Goal: Obtain resource: Download file/media

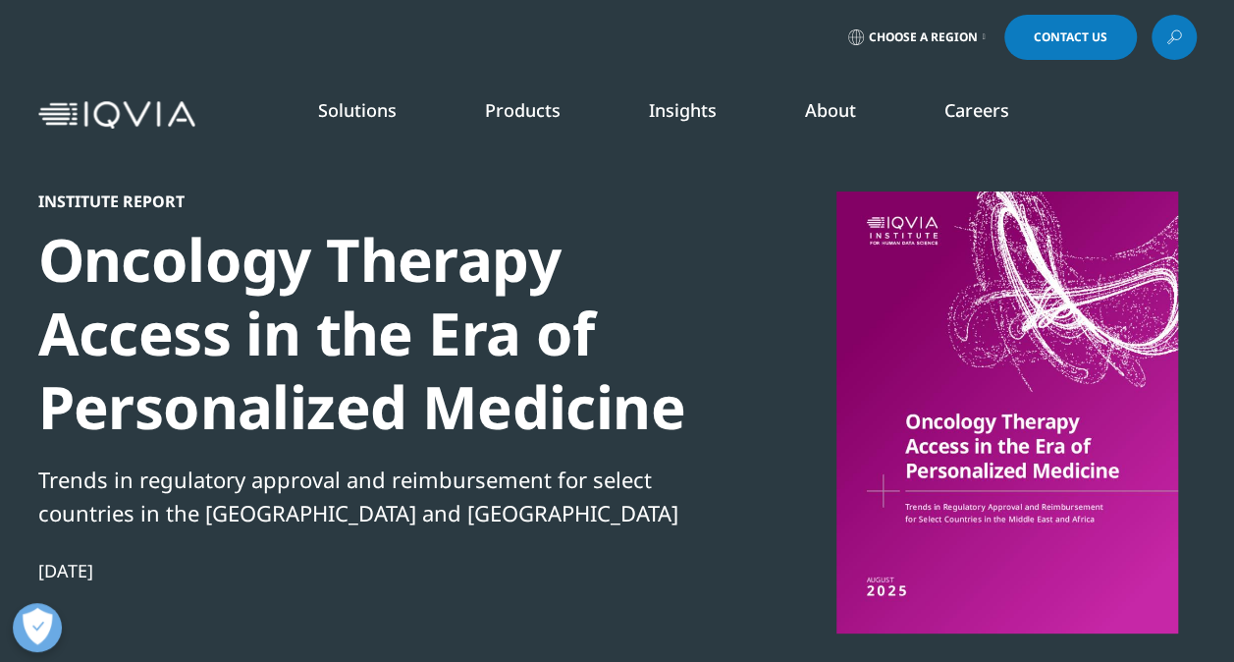
click at [712, 277] on div "Institute Report Oncology Therapy Access in the Era of Personalized Medicine Tr…" at bounding box center [617, 484] width 1159 height 587
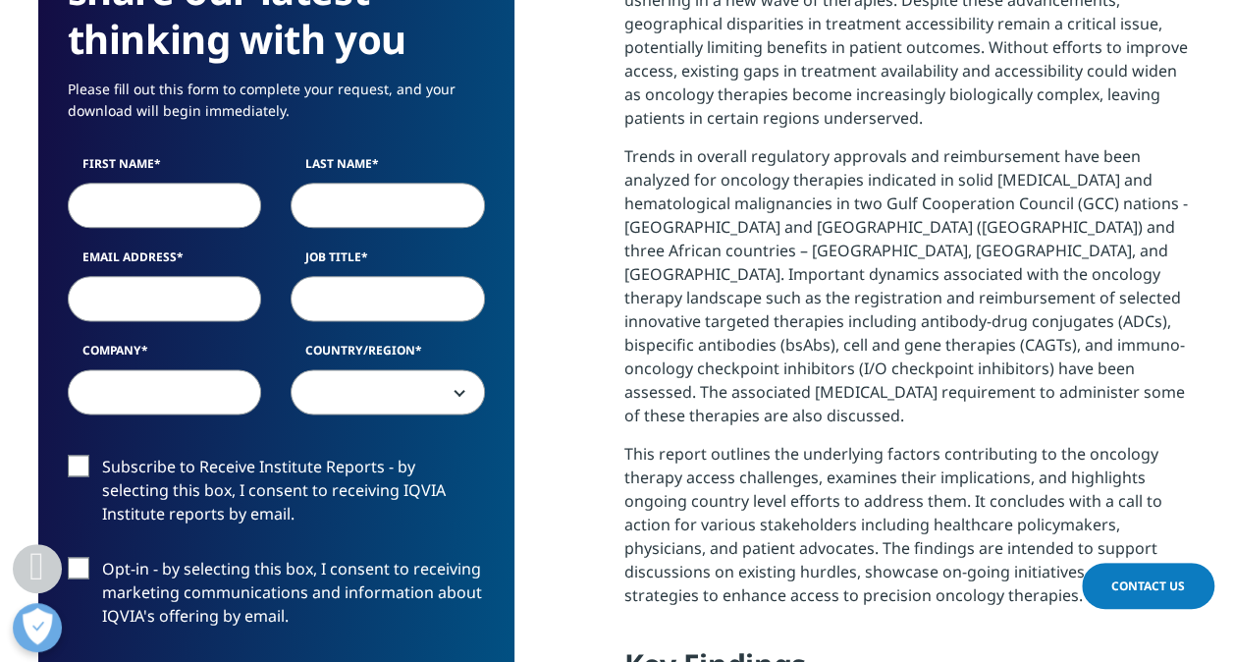
scroll to position [982, 0]
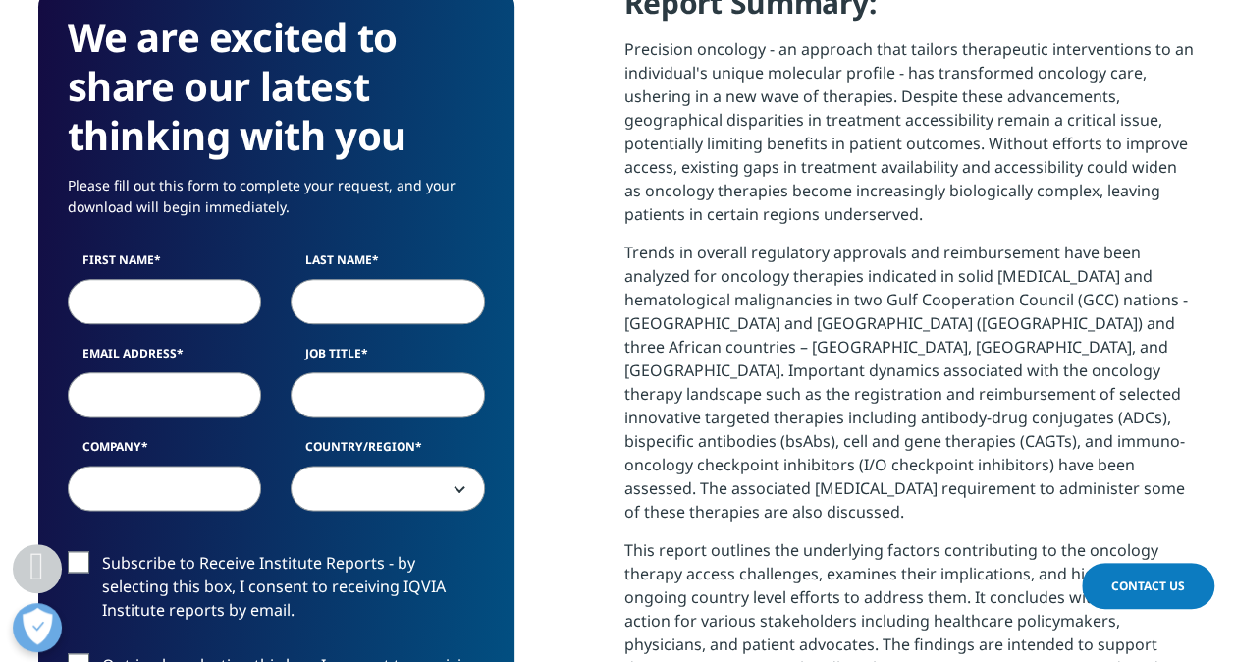
click at [159, 295] on input "First Name" at bounding box center [165, 301] width 194 height 45
type input "[PERSON_NAME]"
type input "jiang"
type input "[PERSON_NAME][EMAIL_ADDRESS][DOMAIN_NAME]"
type input "IQVIA"
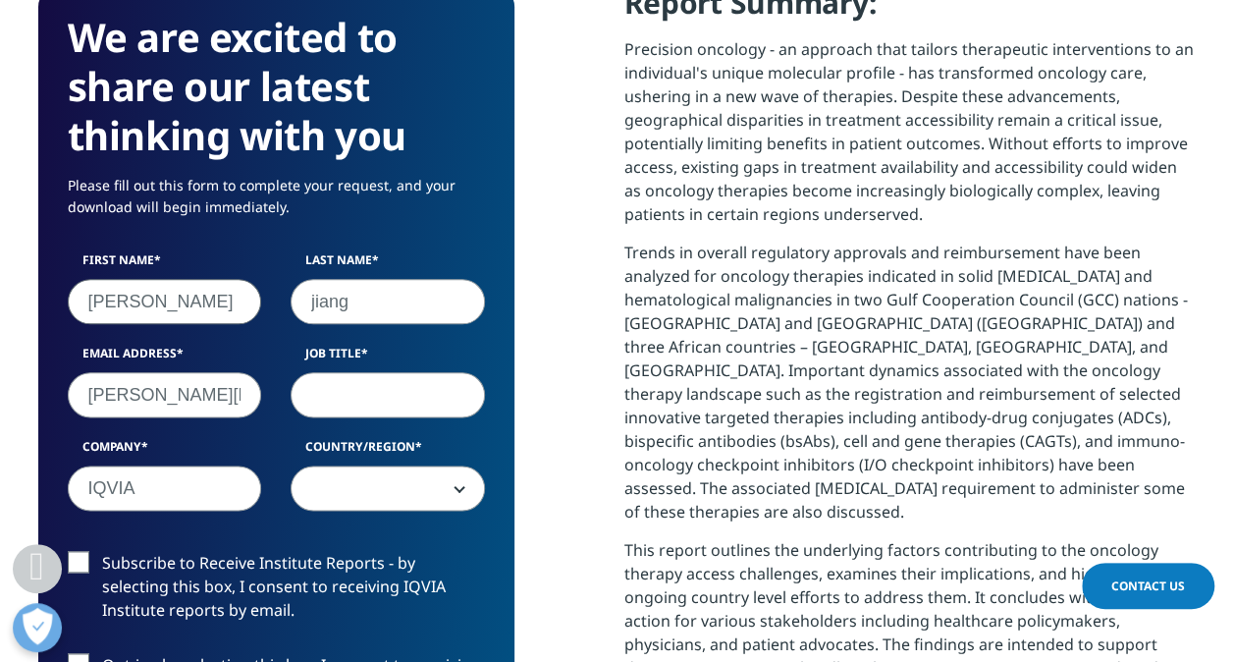
select select "[GEOGRAPHIC_DATA]"
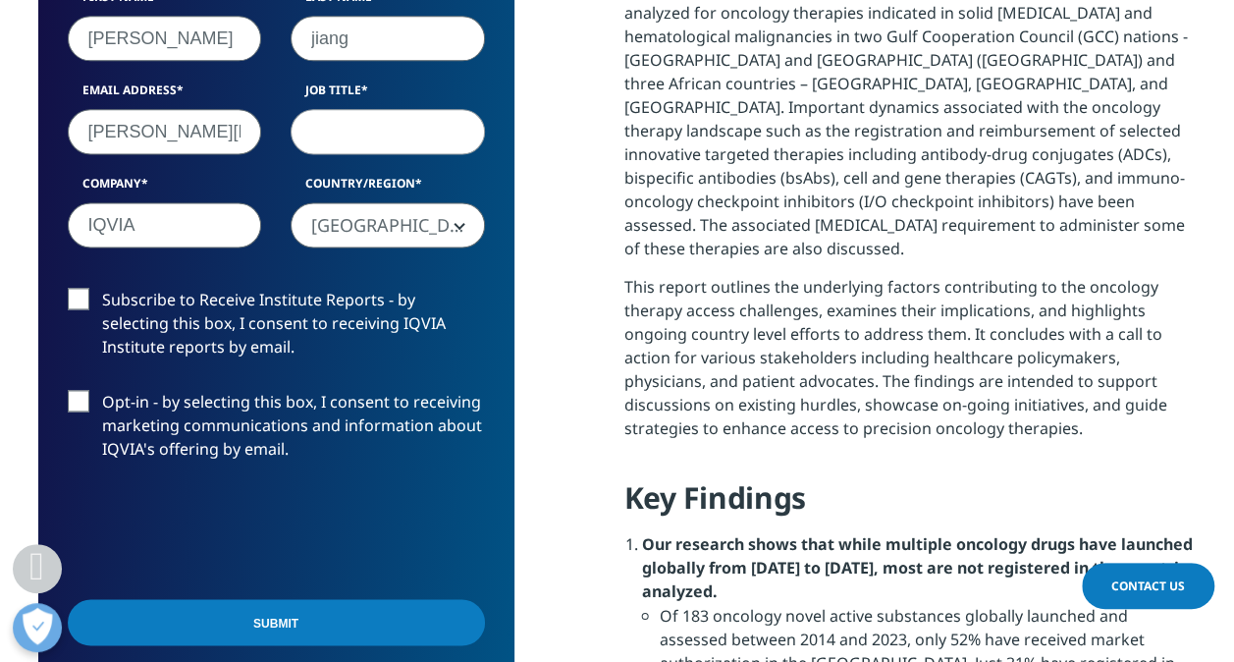
scroll to position [1375, 0]
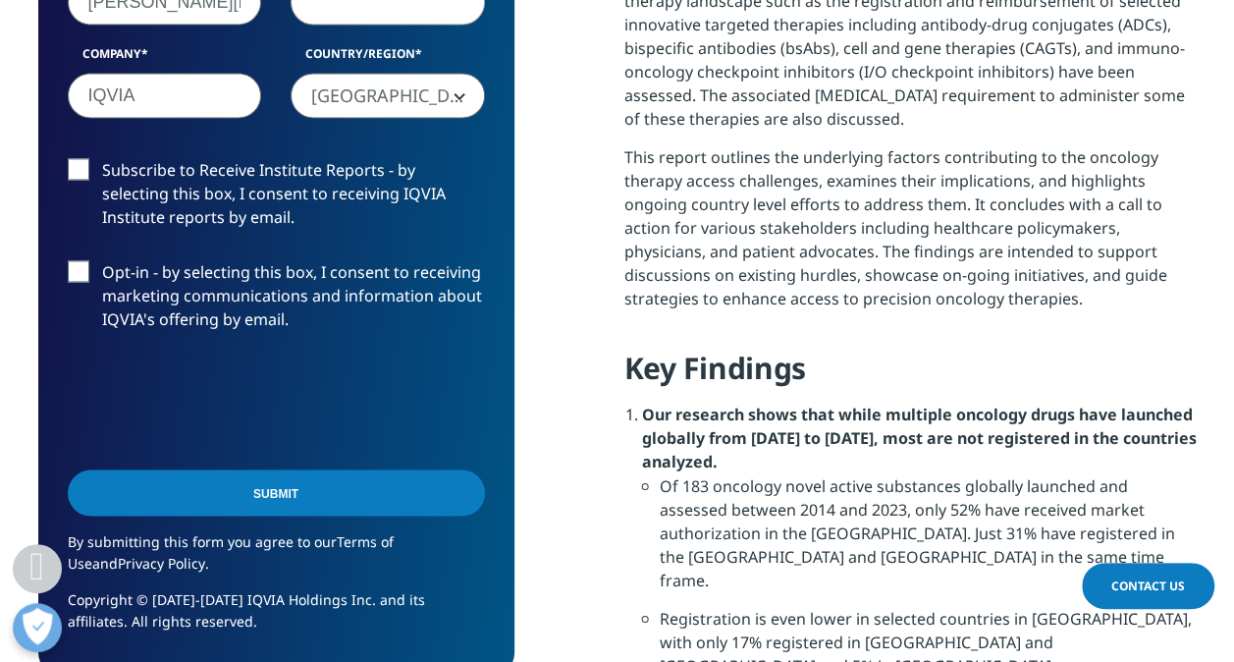
click at [81, 173] on label "Subscribe to Receive Institute Reports - by selecting this box, I consent to re…" at bounding box center [276, 198] width 417 height 81
click at [102, 158] on input "Subscribe to Receive Institute Reports - by selecting this box, I consent to re…" at bounding box center [102, 158] width 0 height 0
click at [79, 273] on label "Opt-in - by selecting this box, I consent to receiving marketing communications…" at bounding box center [276, 300] width 417 height 81
click at [102, 260] on input "Opt-in - by selecting this box, I consent to receiving marketing communications…" at bounding box center [102, 260] width 0 height 0
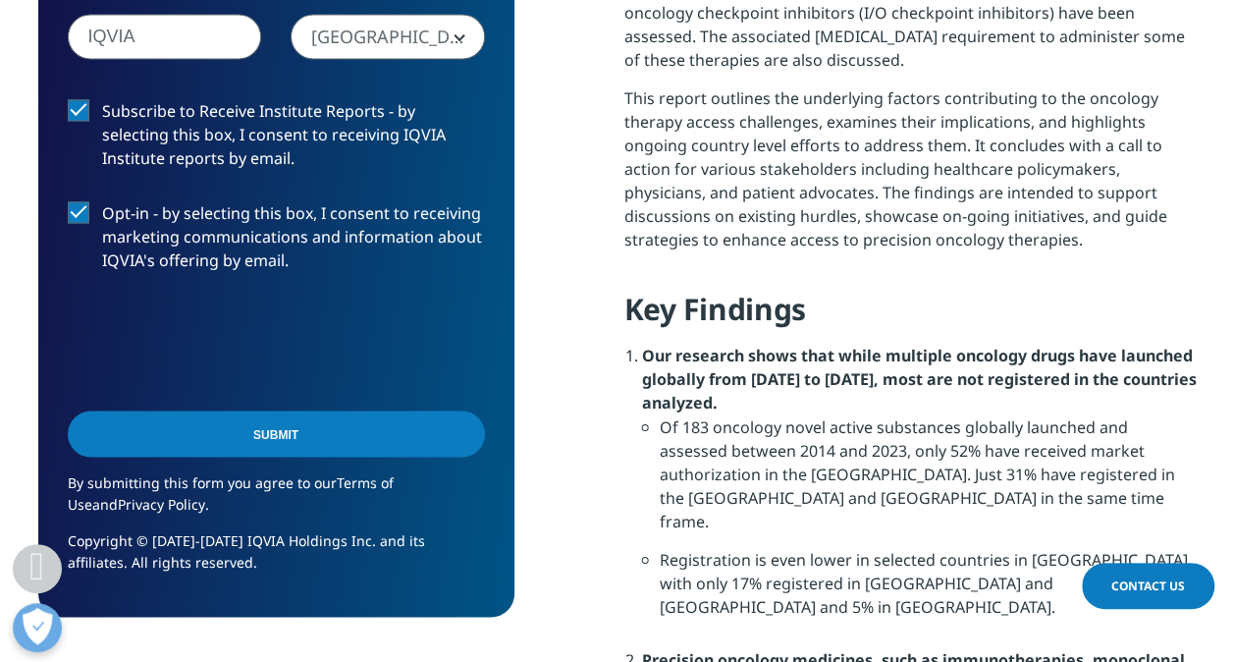
scroll to position [1473, 0]
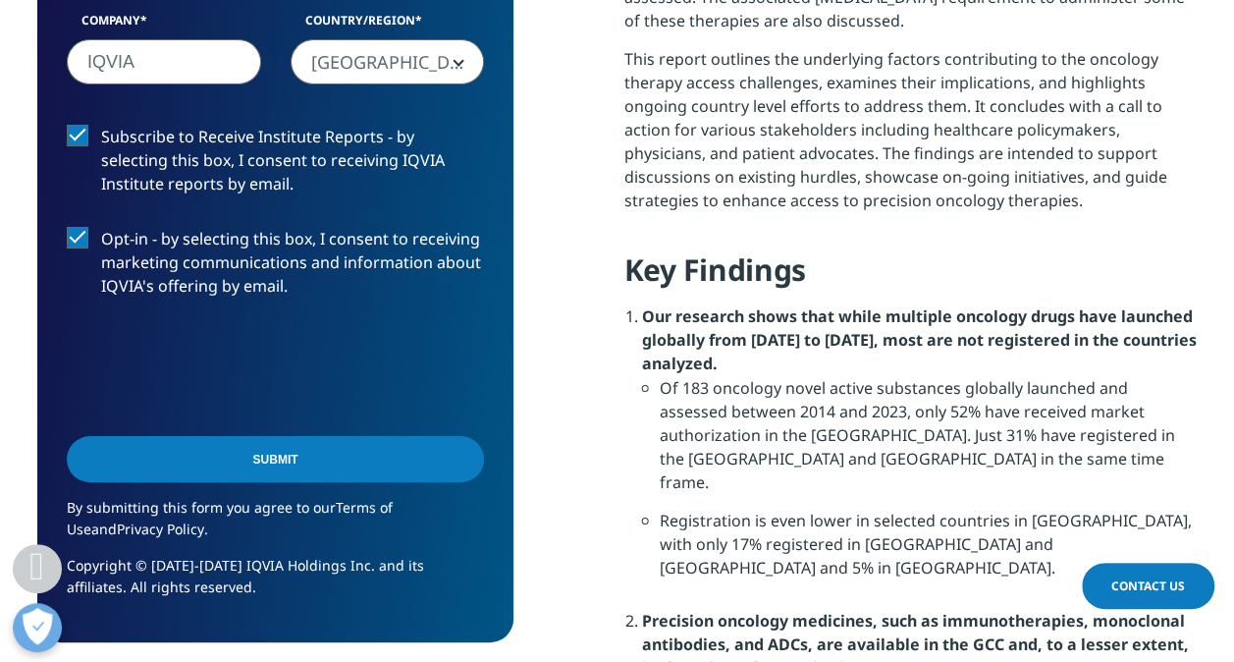
click at [338, 474] on input "Submit" at bounding box center [275, 459] width 417 height 46
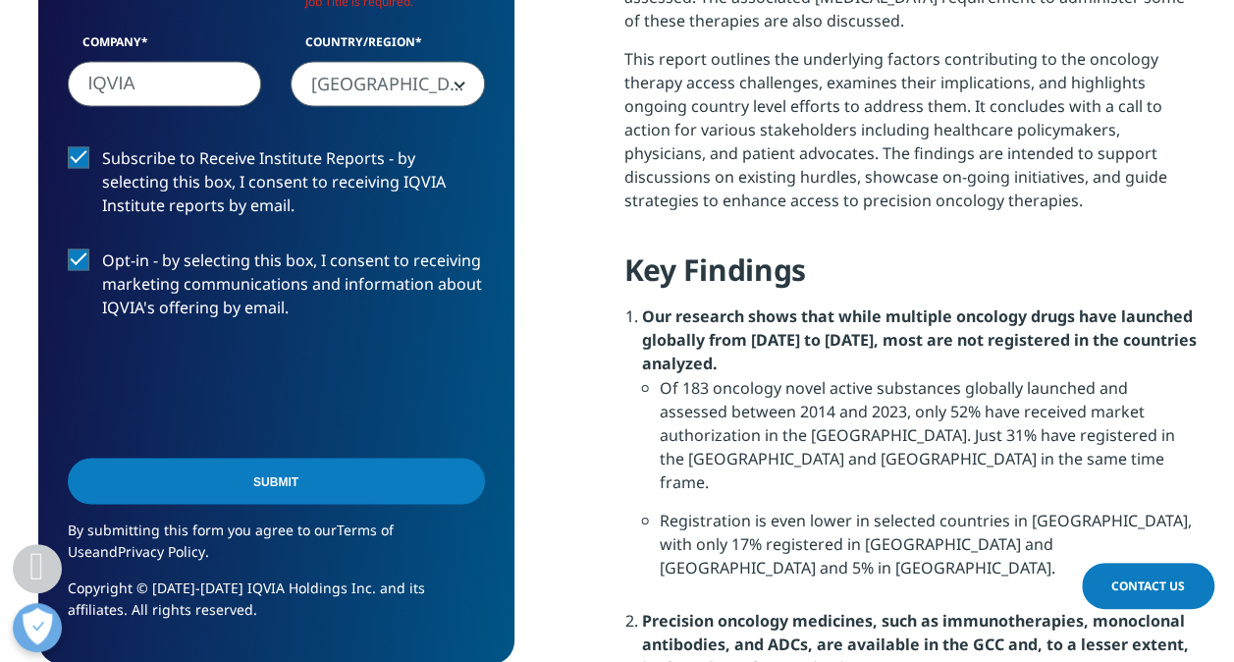
scroll to position [1106, 475]
click at [465, 478] on input "Submit" at bounding box center [276, 481] width 417 height 46
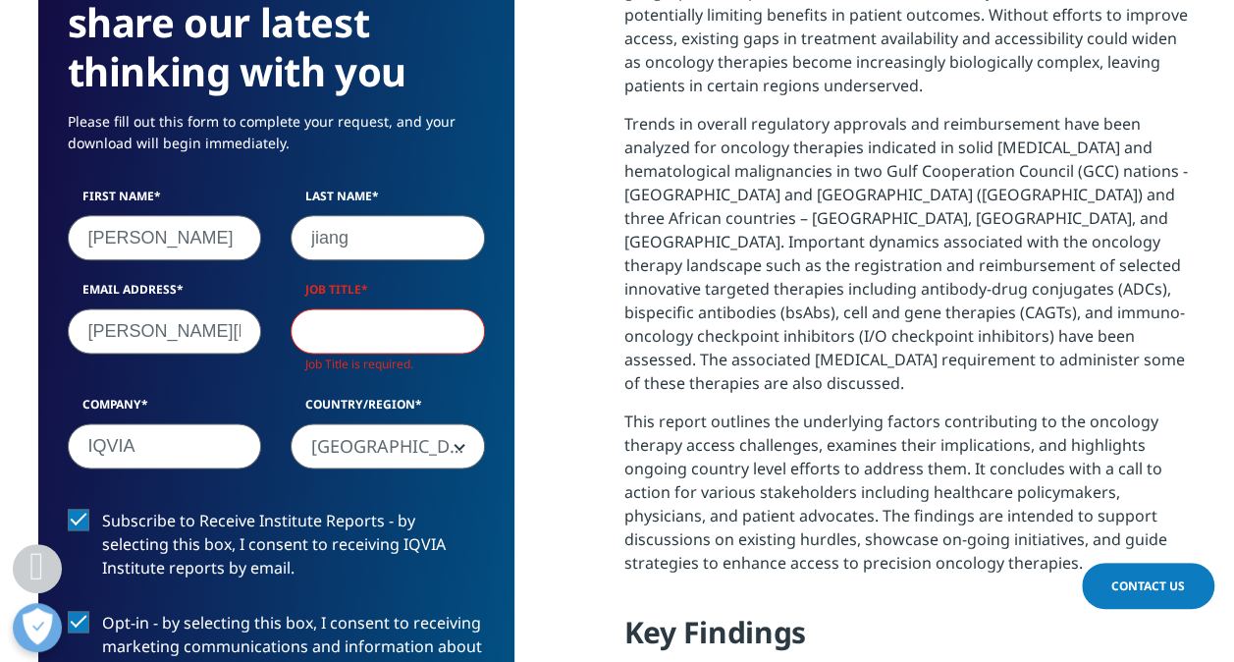
click at [372, 319] on input "Job Title" at bounding box center [388, 330] width 194 height 45
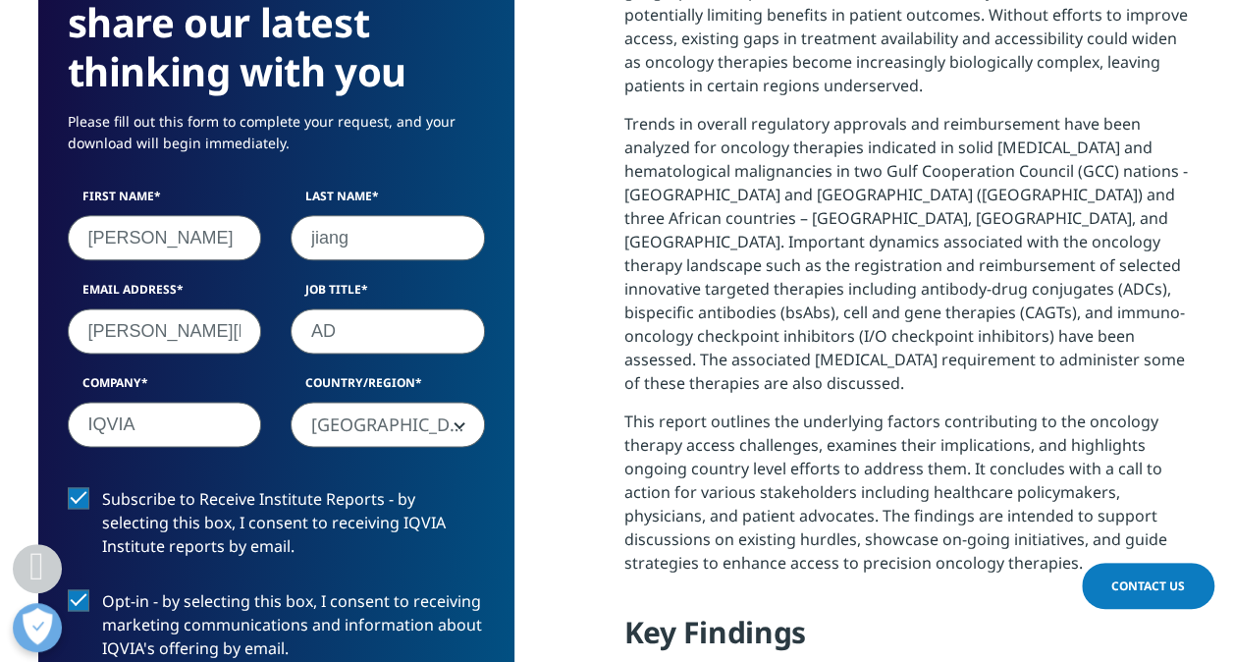
type input "A"
type input "lm"
click at [677, 412] on p "This report outlines the underlying factors contributing to the oncology therap…" at bounding box center [910, 499] width 572 height 180
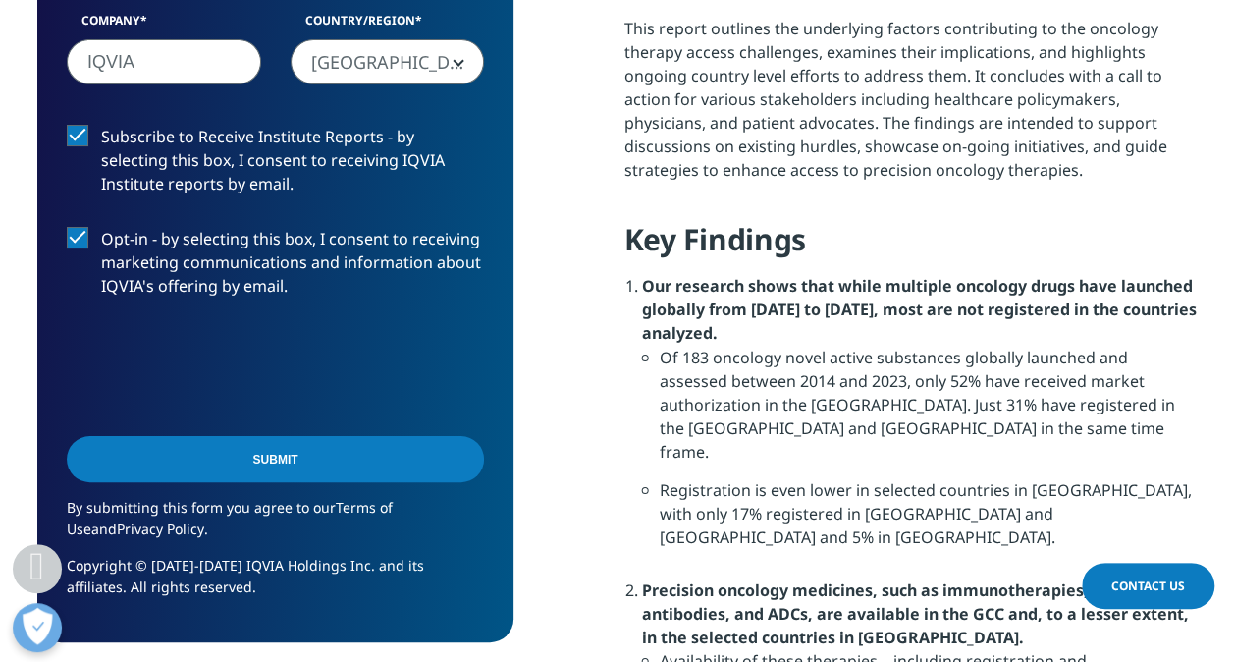
click at [306, 469] on input "Submit" at bounding box center [275, 459] width 417 height 46
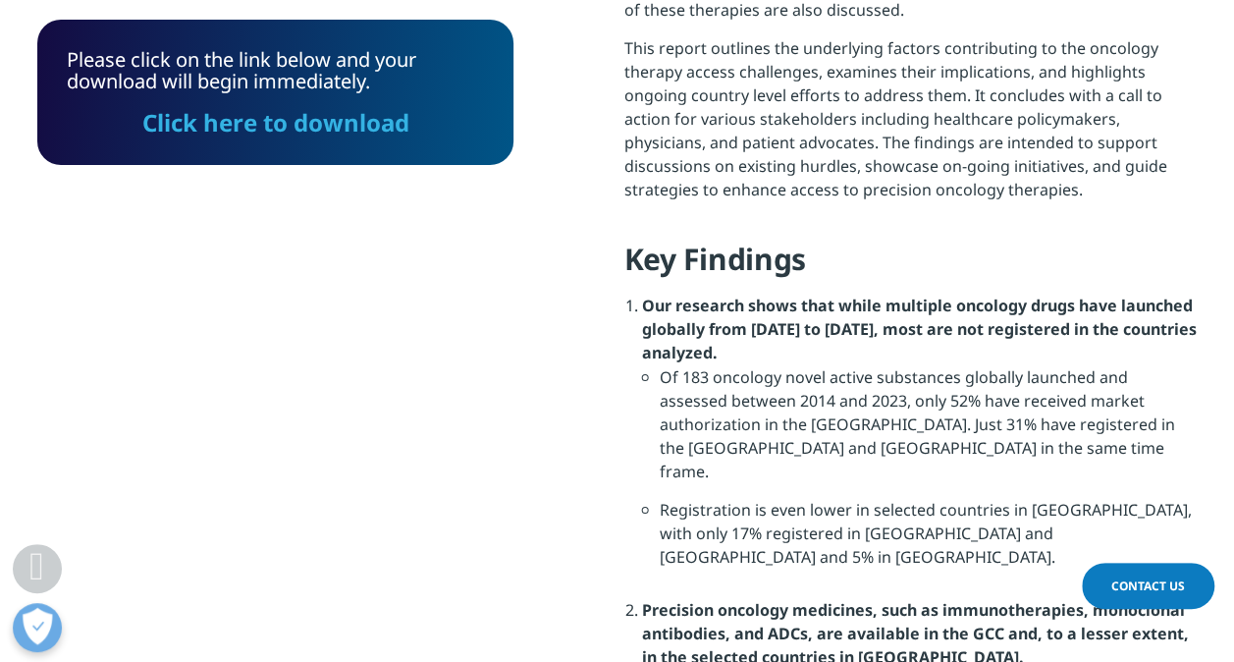
scroll to position [144, 475]
click at [322, 130] on link "Click here to download" at bounding box center [275, 122] width 267 height 32
